Goal: Feedback & Contribution: Leave review/rating

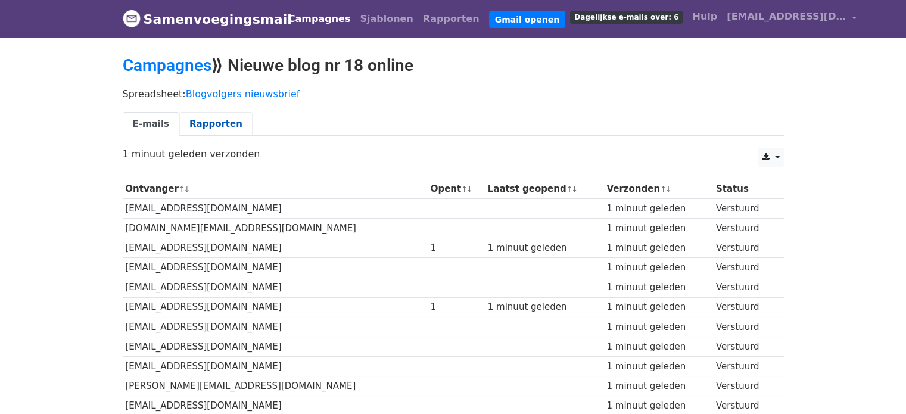
click at [208, 125] on font "Rapporten" at bounding box center [215, 124] width 53 height 11
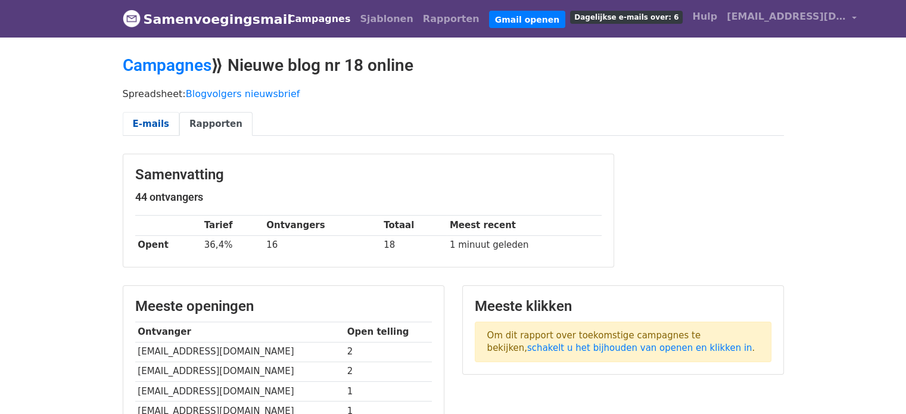
click at [146, 122] on font "E-mails" at bounding box center [151, 124] width 36 height 11
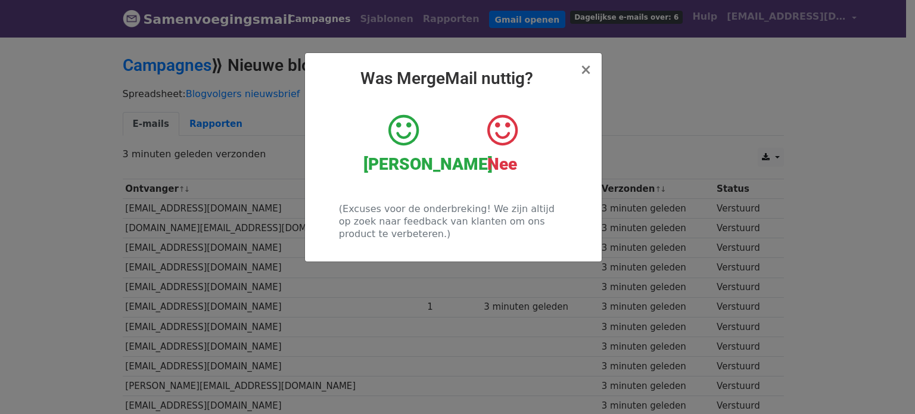
click at [405, 135] on icon at bounding box center [403, 131] width 30 height 36
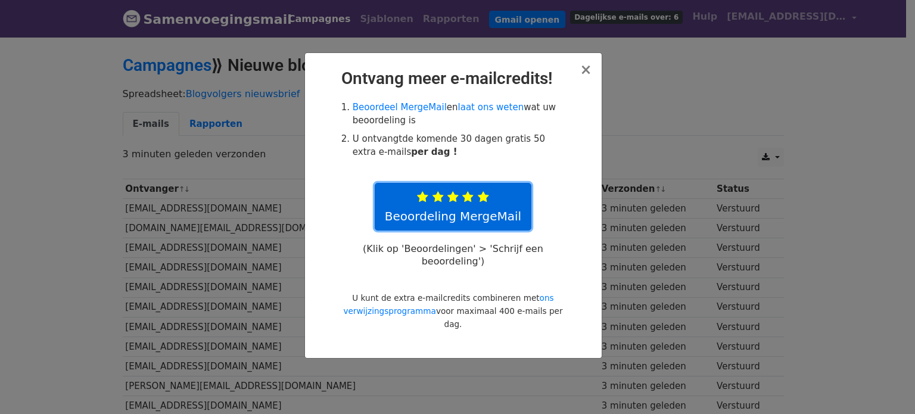
click at [468, 204] on link "Beoordeling MergeMail" at bounding box center [453, 207] width 157 height 48
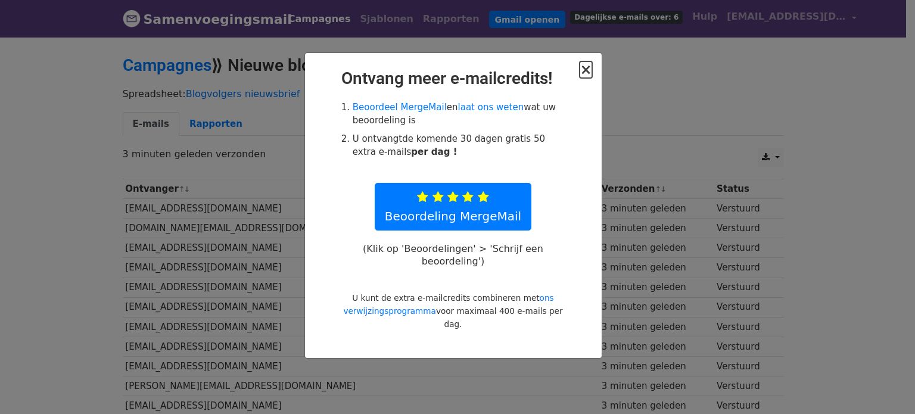
click at [590, 65] on font "×" at bounding box center [586, 69] width 12 height 17
